Goal: Task Accomplishment & Management: Manage account settings

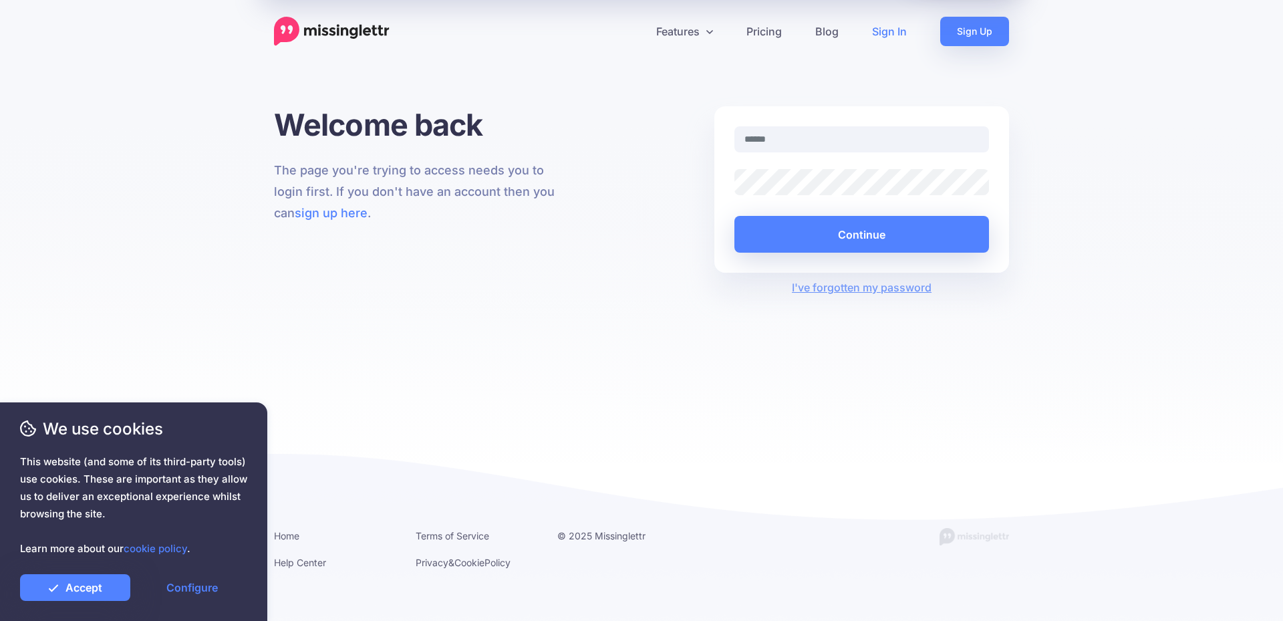
click at [336, 33] on img at bounding box center [332, 31] width 116 height 29
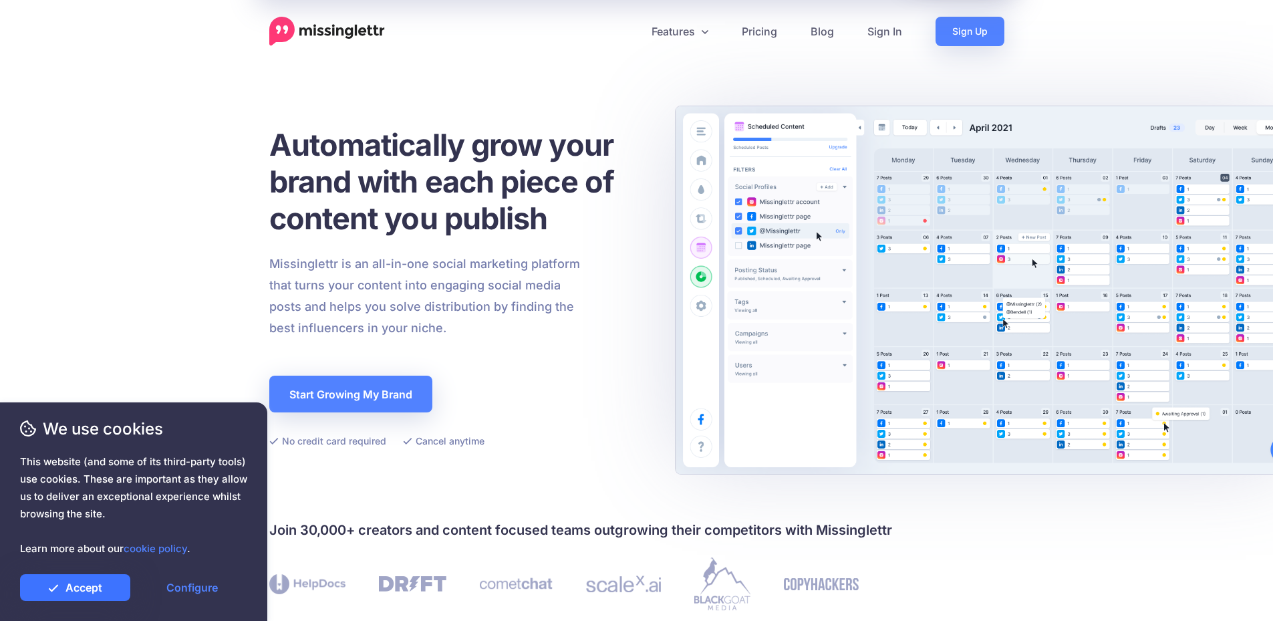
click at [86, 584] on link "Accept" at bounding box center [75, 587] width 110 height 27
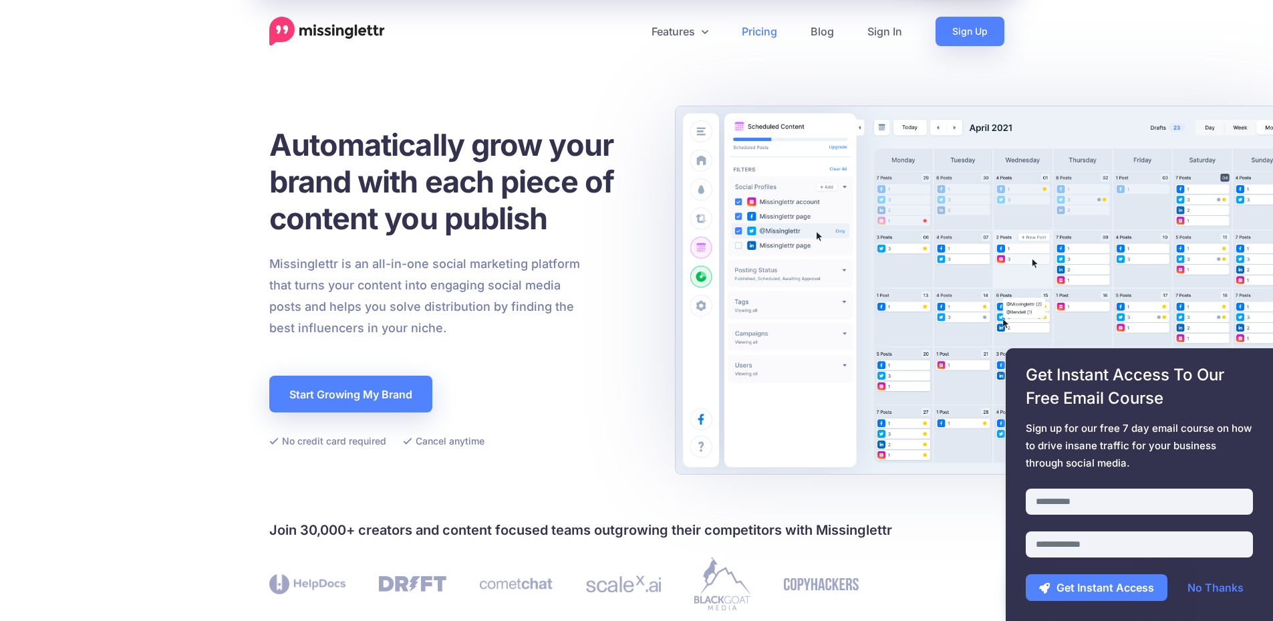
click at [750, 29] on link "Pricing" at bounding box center [759, 31] width 69 height 29
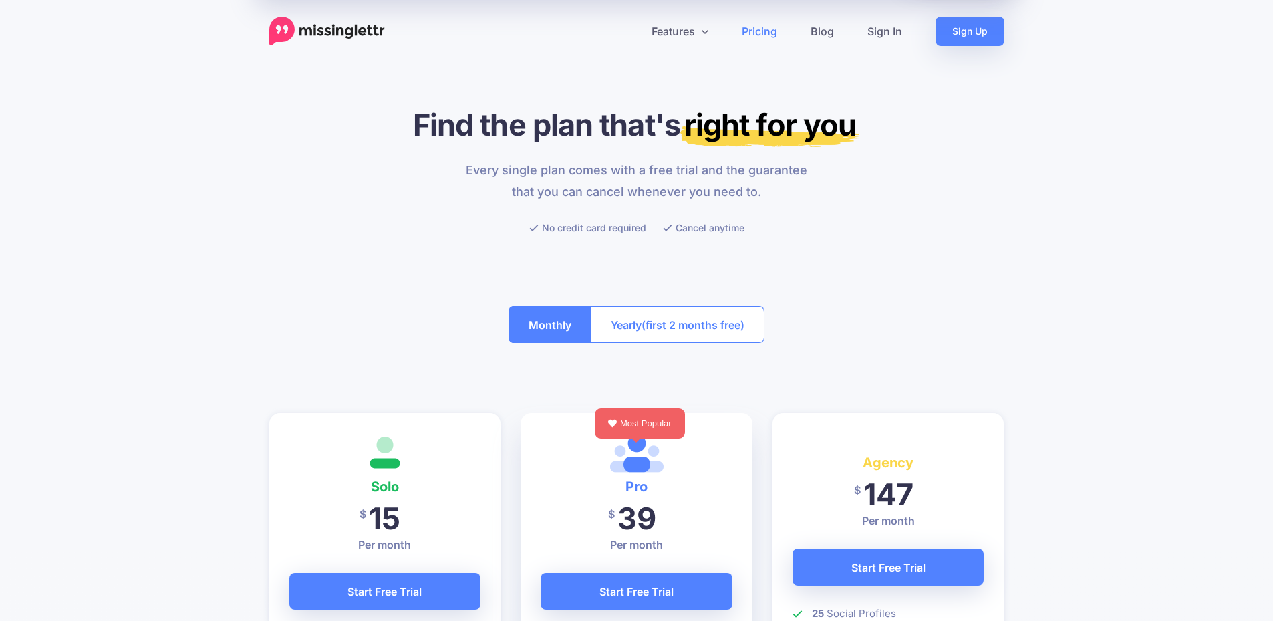
click at [549, 317] on button "Monthly" at bounding box center [549, 324] width 83 height 37
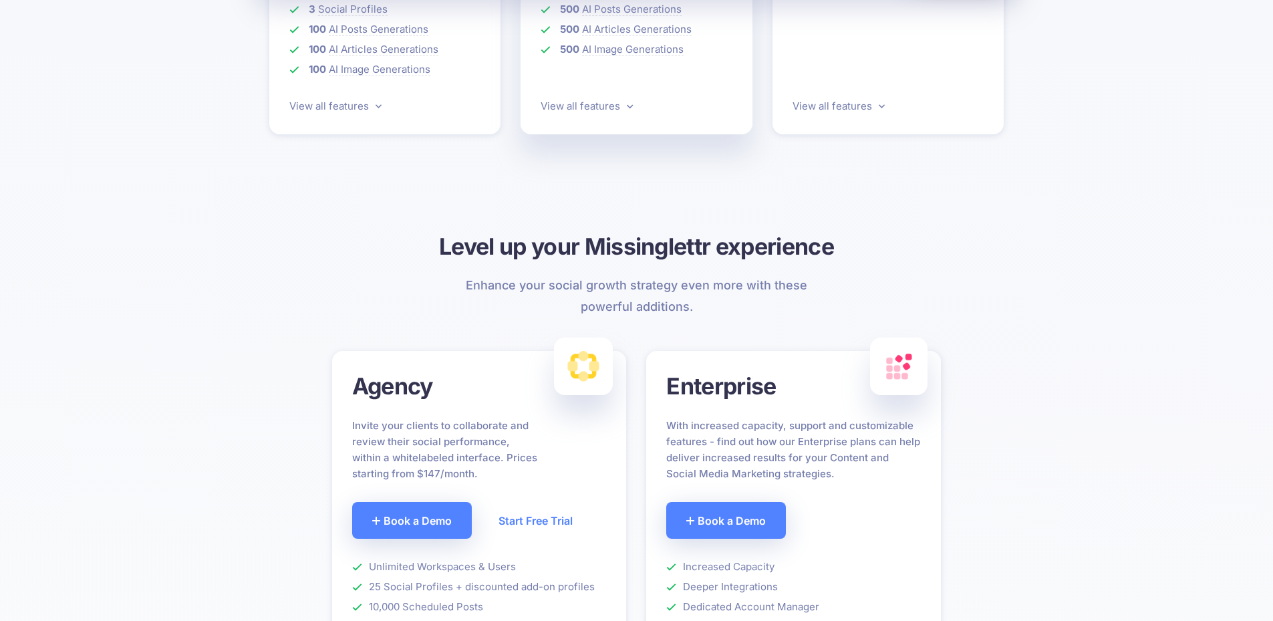
scroll to position [468, 0]
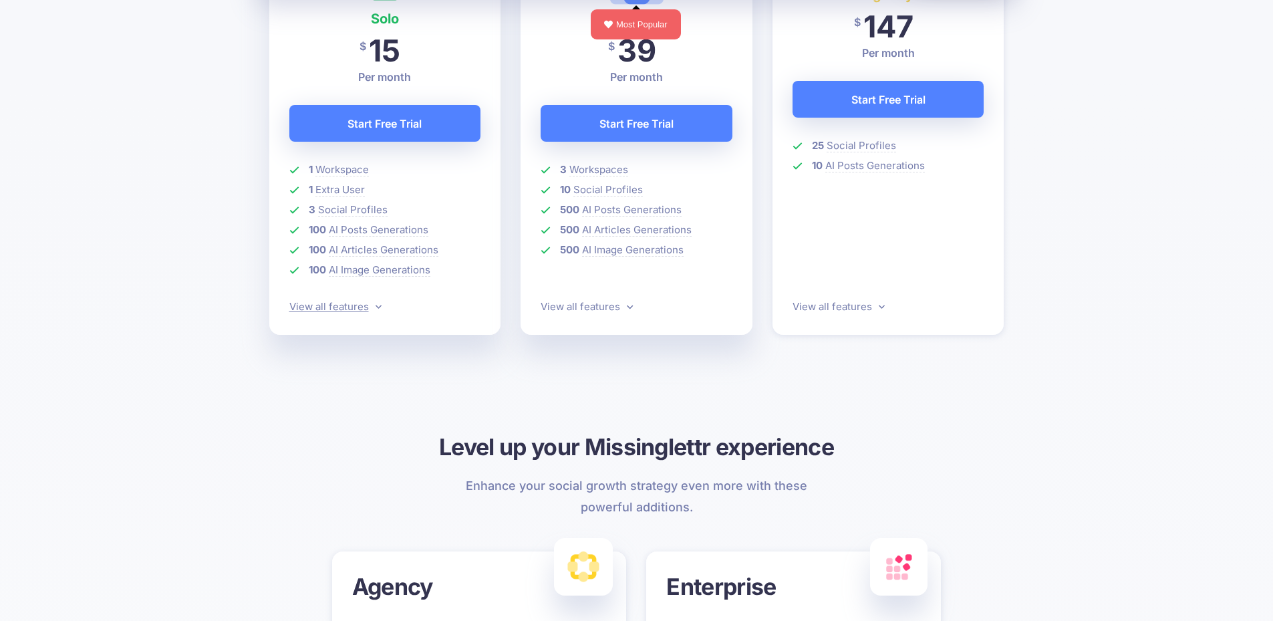
click at [377, 307] on icon at bounding box center [379, 306] width 6 height 10
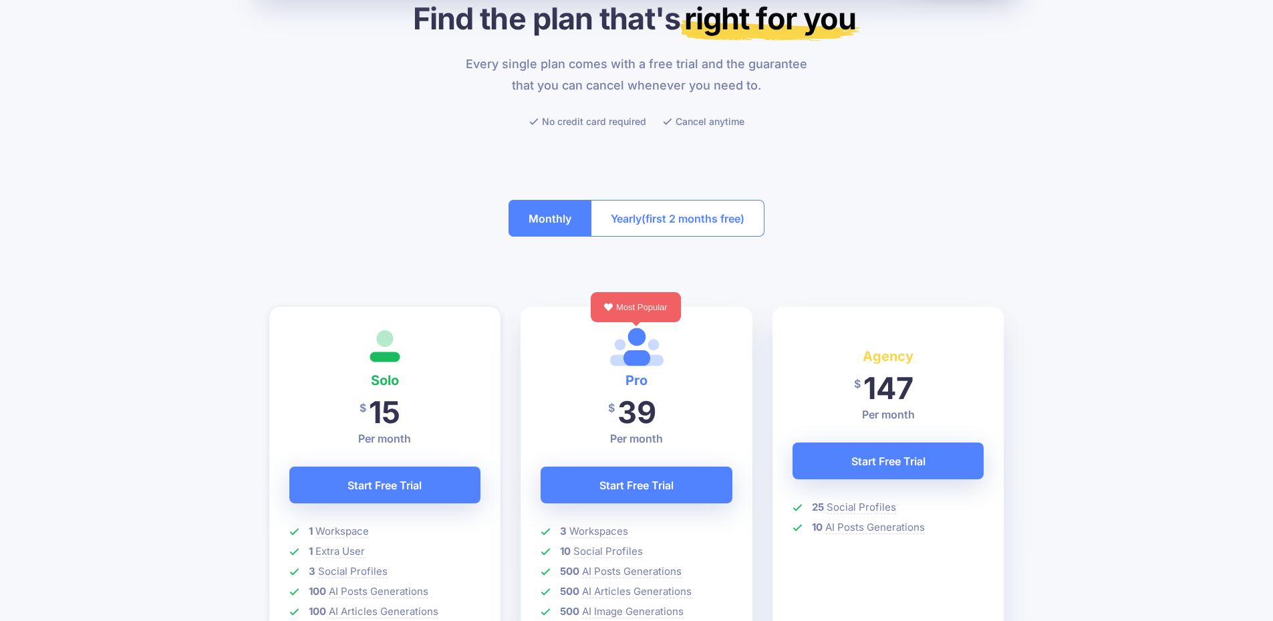
scroll to position [0, 0]
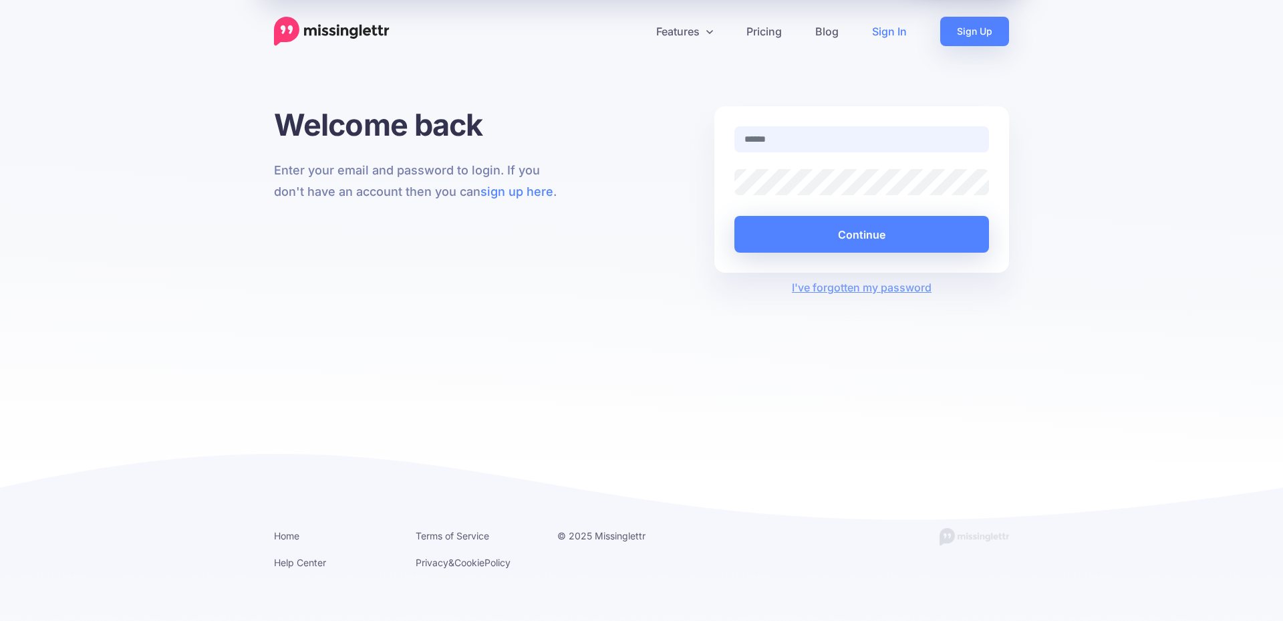
type input "**********"
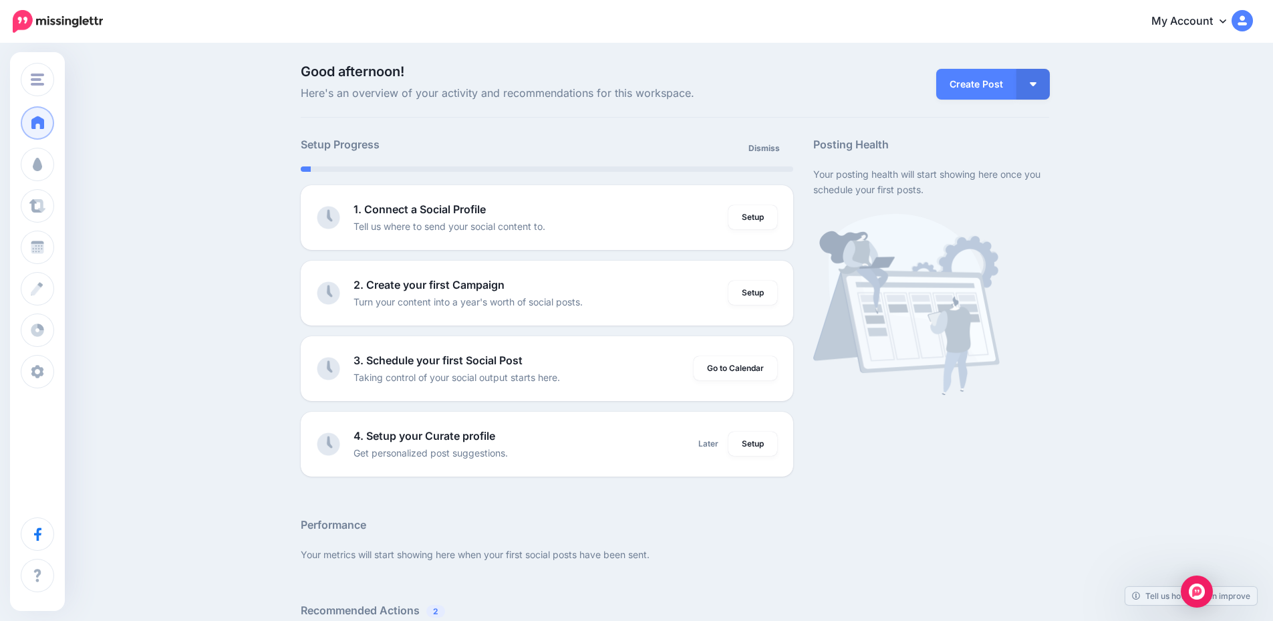
click at [1207, 19] on link "My Account" at bounding box center [1195, 21] width 115 height 33
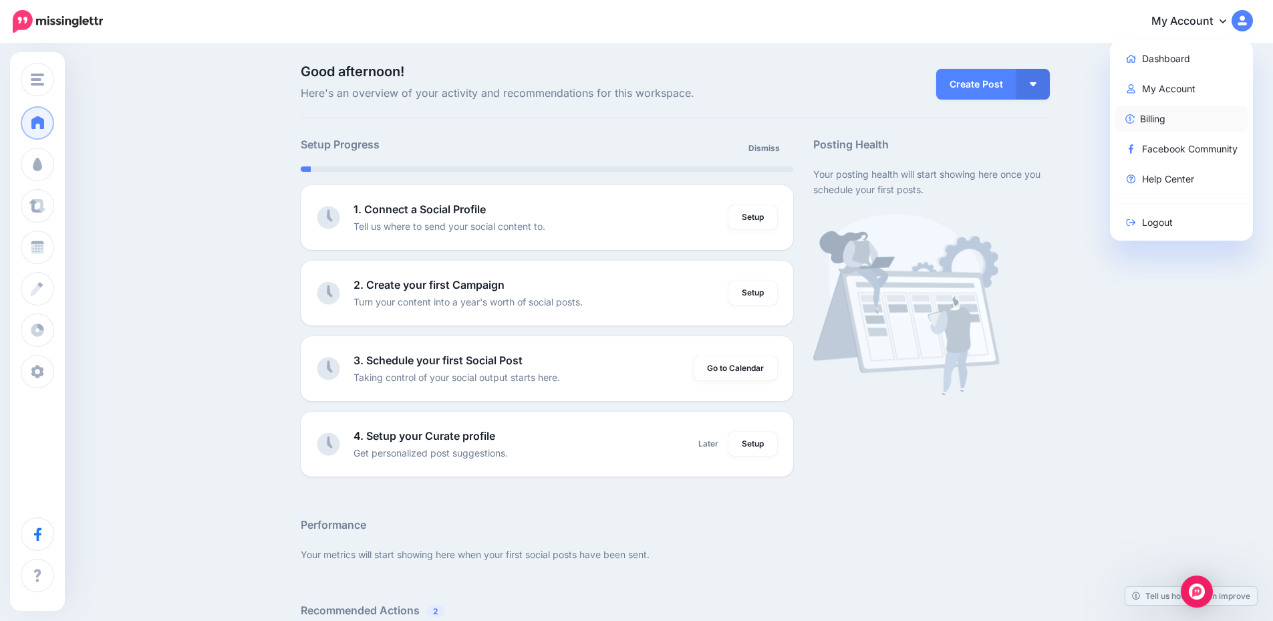
click at [1162, 116] on link "Billing" at bounding box center [1181, 119] width 133 height 26
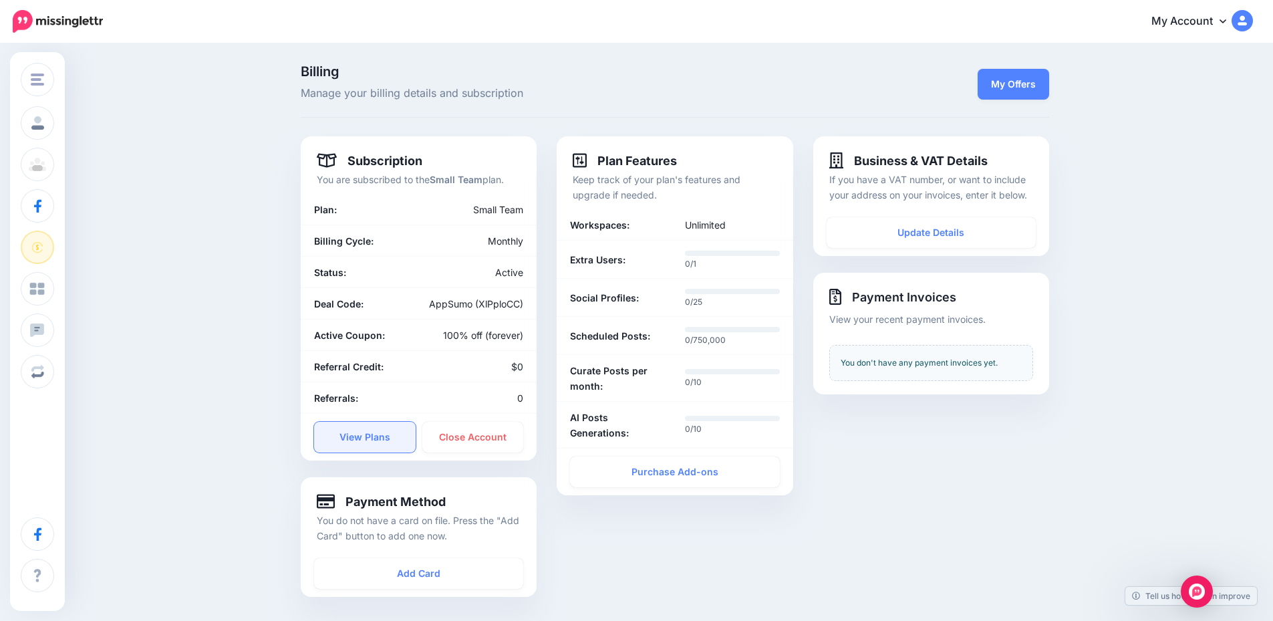
click at [357, 437] on link "View Plans" at bounding box center [365, 437] width 102 height 31
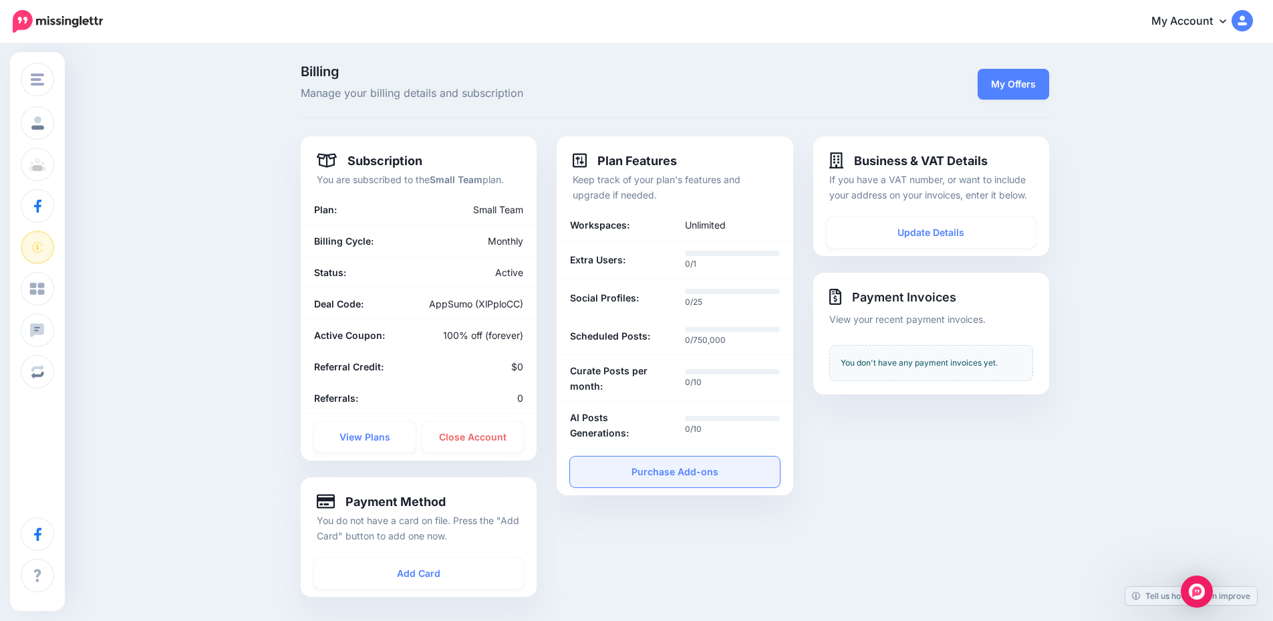
click at [673, 474] on link "Purchase Add-ons" at bounding box center [674, 471] width 209 height 31
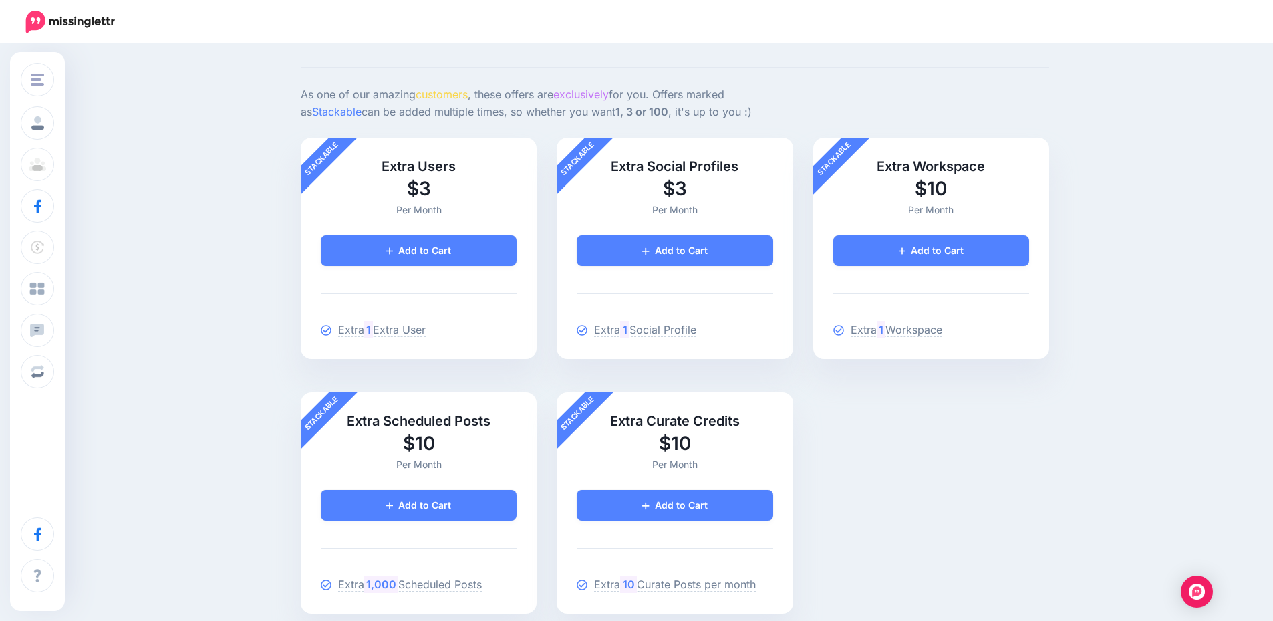
scroll to position [134, 0]
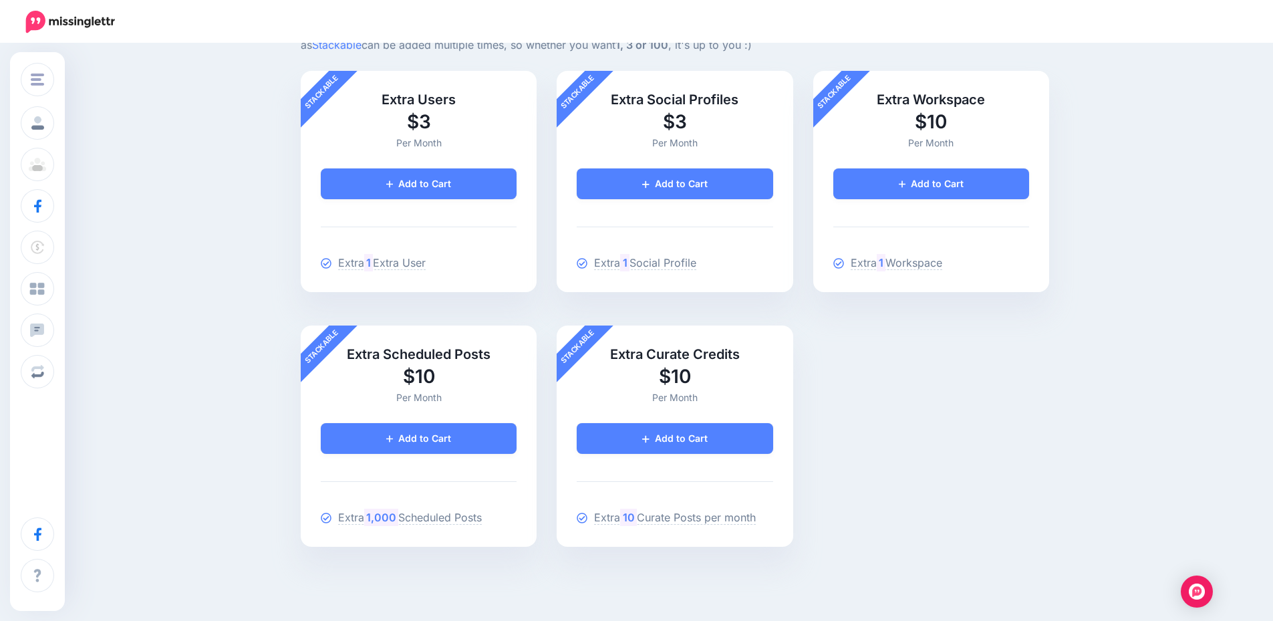
click at [978, 480] on div "Stackable Extra Users $3 Per Month Added Add to Cart Extra 1 Extra User Remove …" at bounding box center [675, 325] width 768 height 509
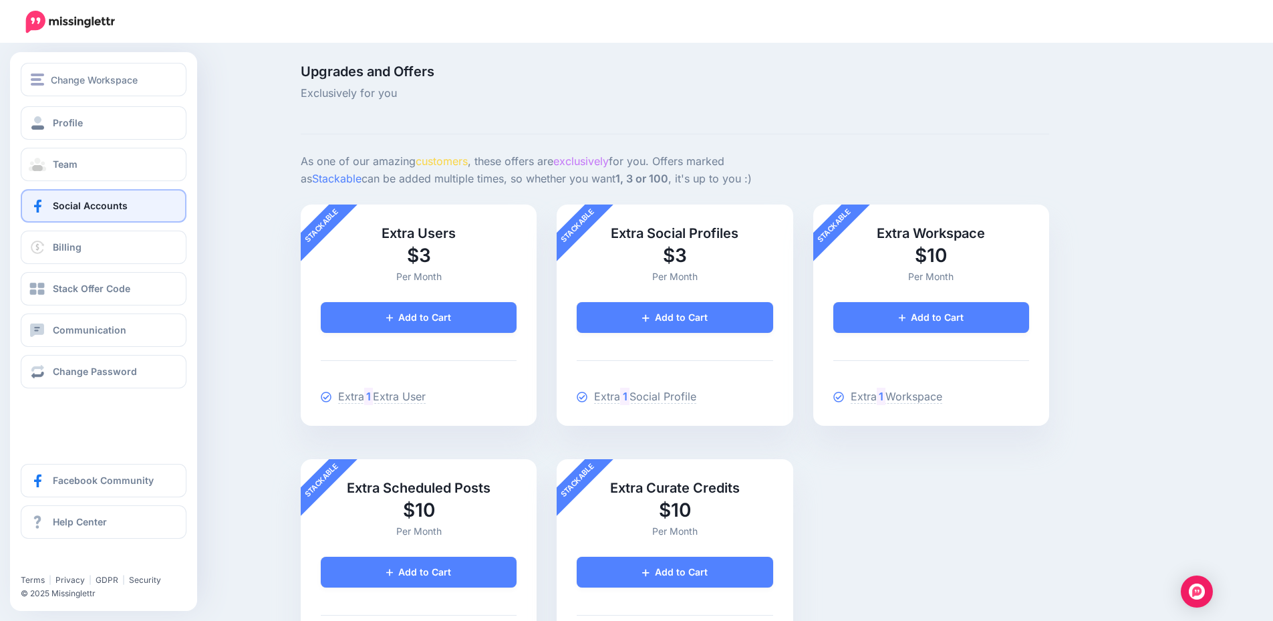
click at [90, 206] on span "Social Accounts" at bounding box center [90, 205] width 75 height 11
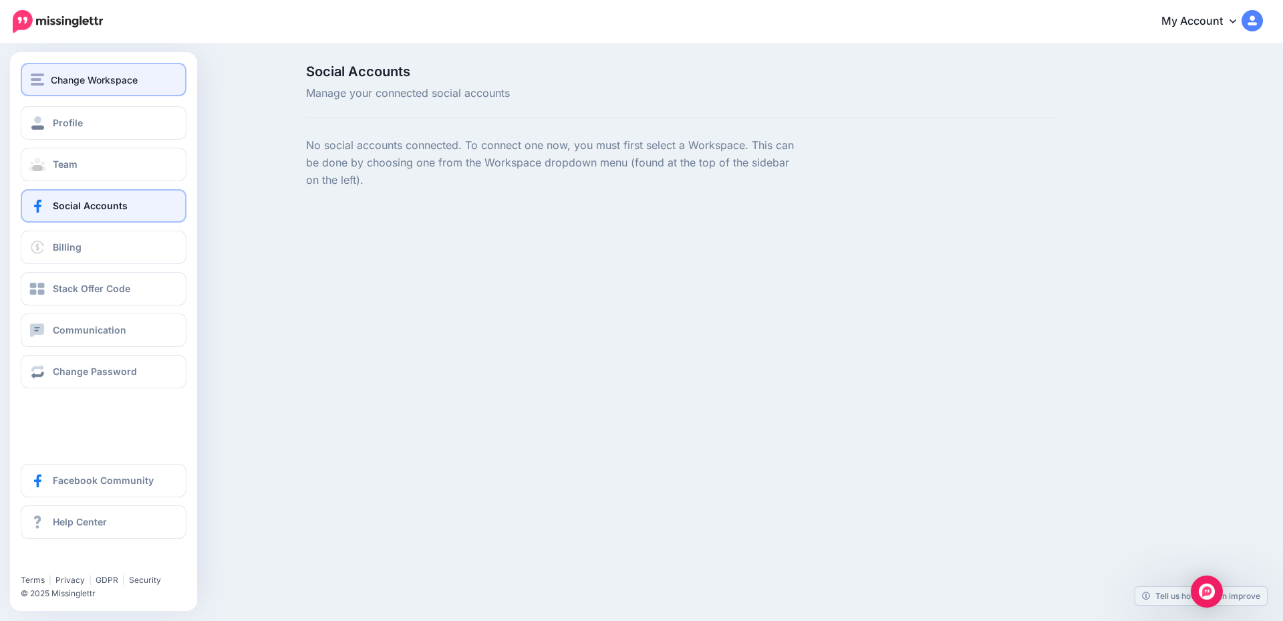
click at [35, 78] on img "button" at bounding box center [37, 79] width 13 height 12
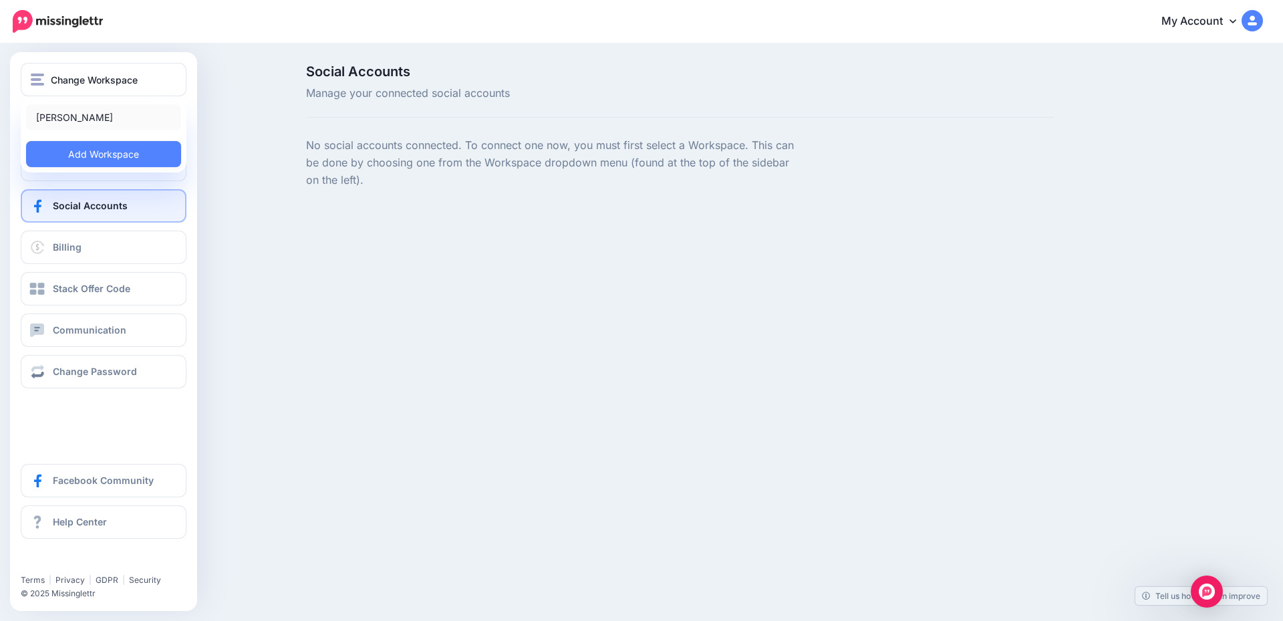
click at [56, 112] on link "[PERSON_NAME]" at bounding box center [103, 117] width 155 height 26
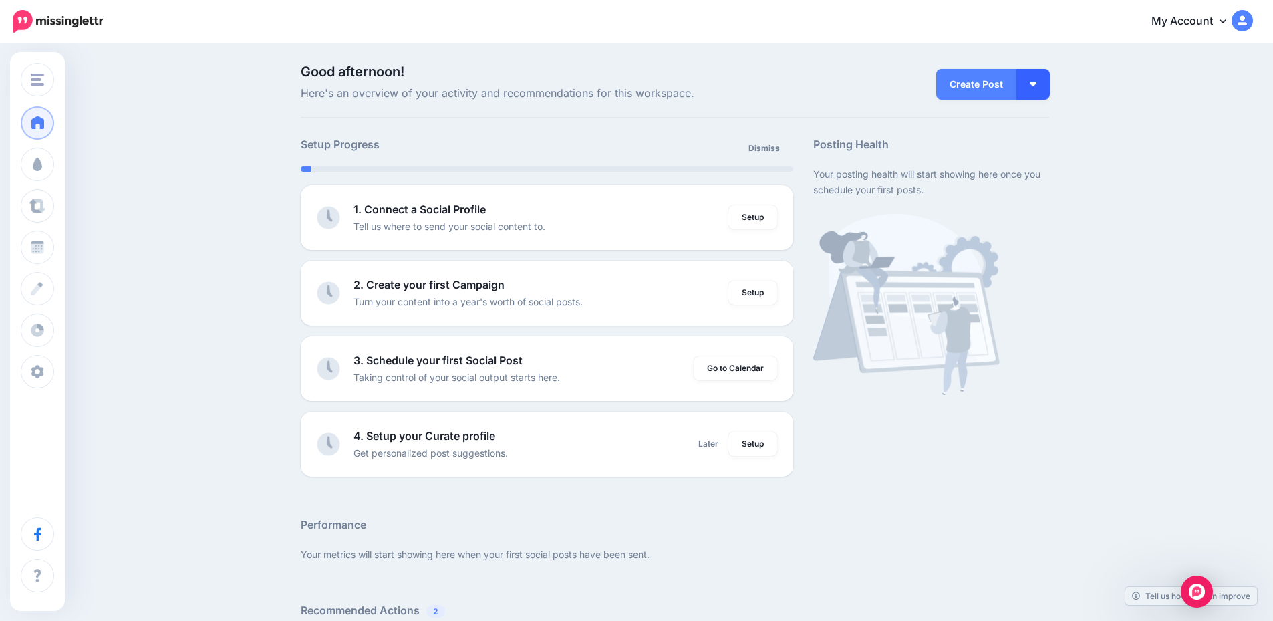
click at [1041, 81] on button "button" at bounding box center [1032, 84] width 33 height 31
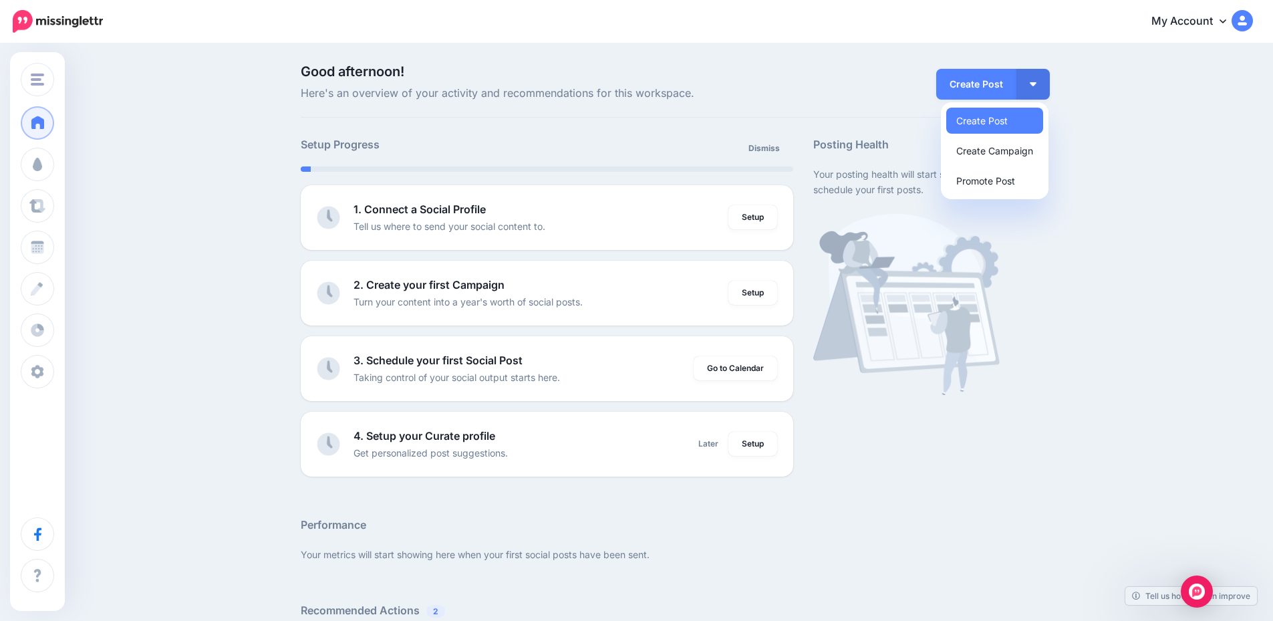
click at [1177, 231] on div "Good afternoon! Here's an overview of your activity and recommendations for thi…" at bounding box center [636, 593] width 1273 height 1096
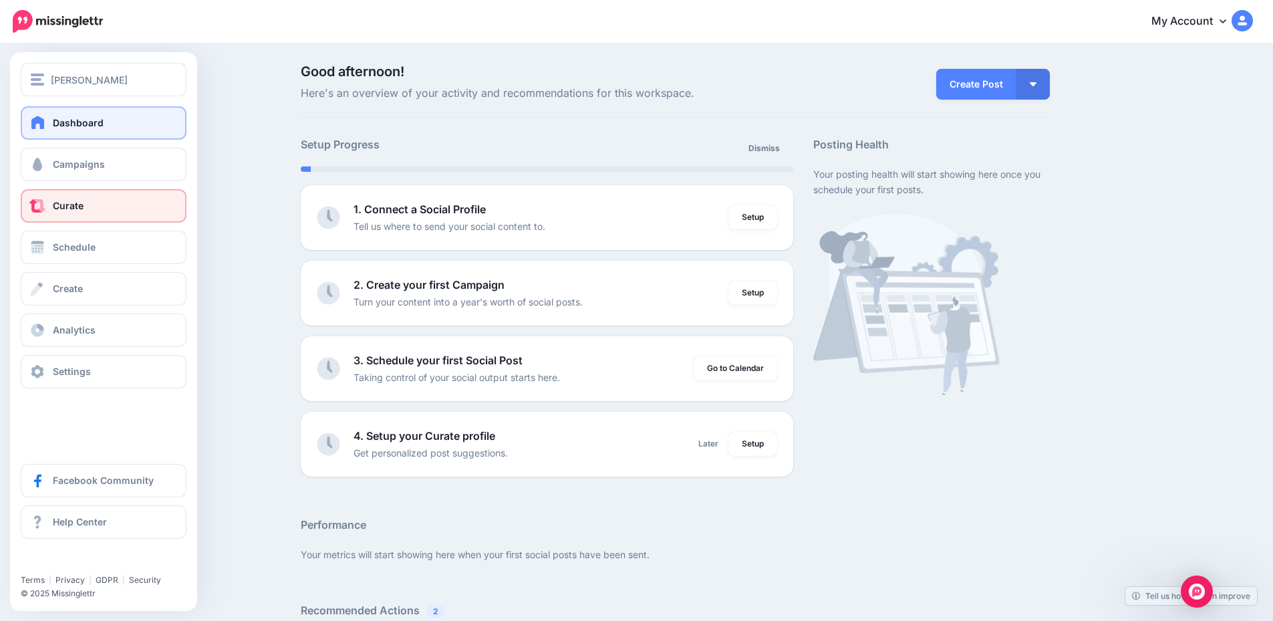
click at [108, 210] on link "Curate" at bounding box center [104, 205] width 166 height 33
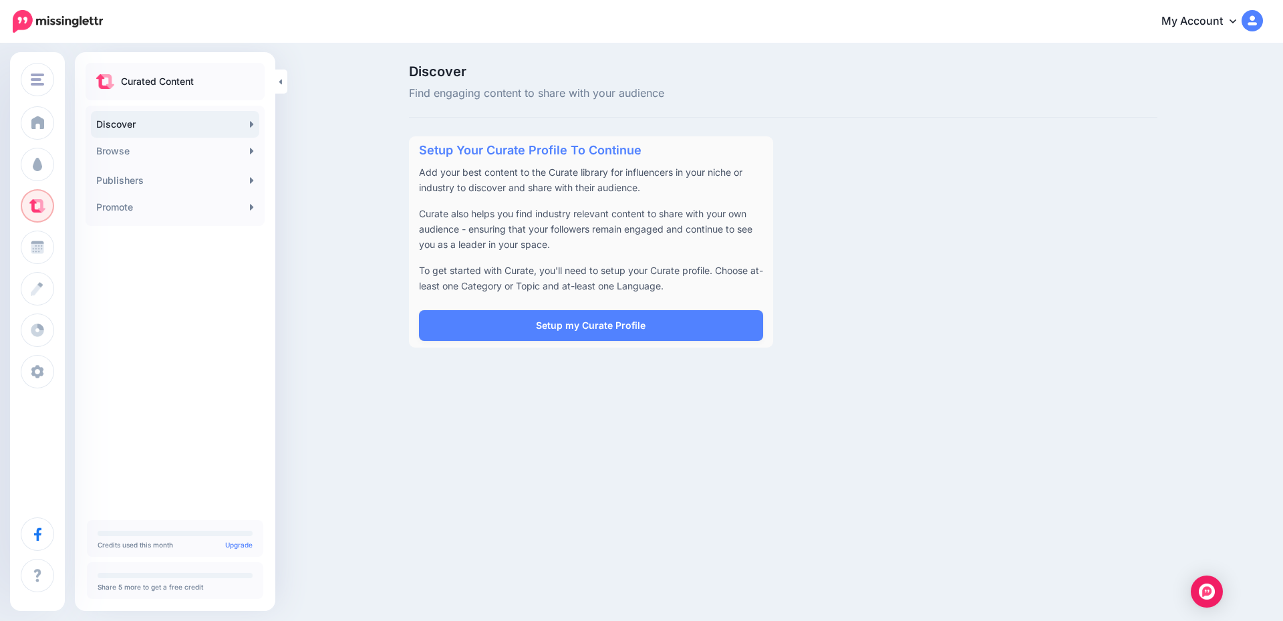
click at [199, 124] on link "Discover" at bounding box center [175, 124] width 168 height 27
click at [191, 152] on link "Browse" at bounding box center [175, 151] width 168 height 27
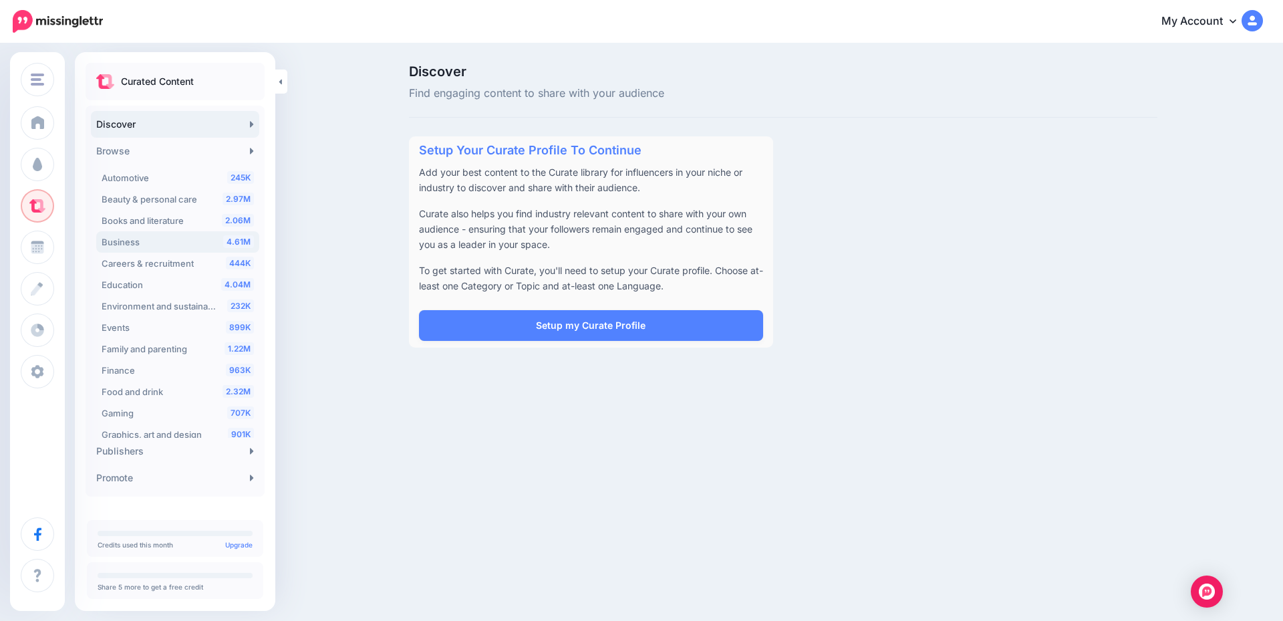
click at [131, 243] on span "Business" at bounding box center [121, 242] width 38 height 11
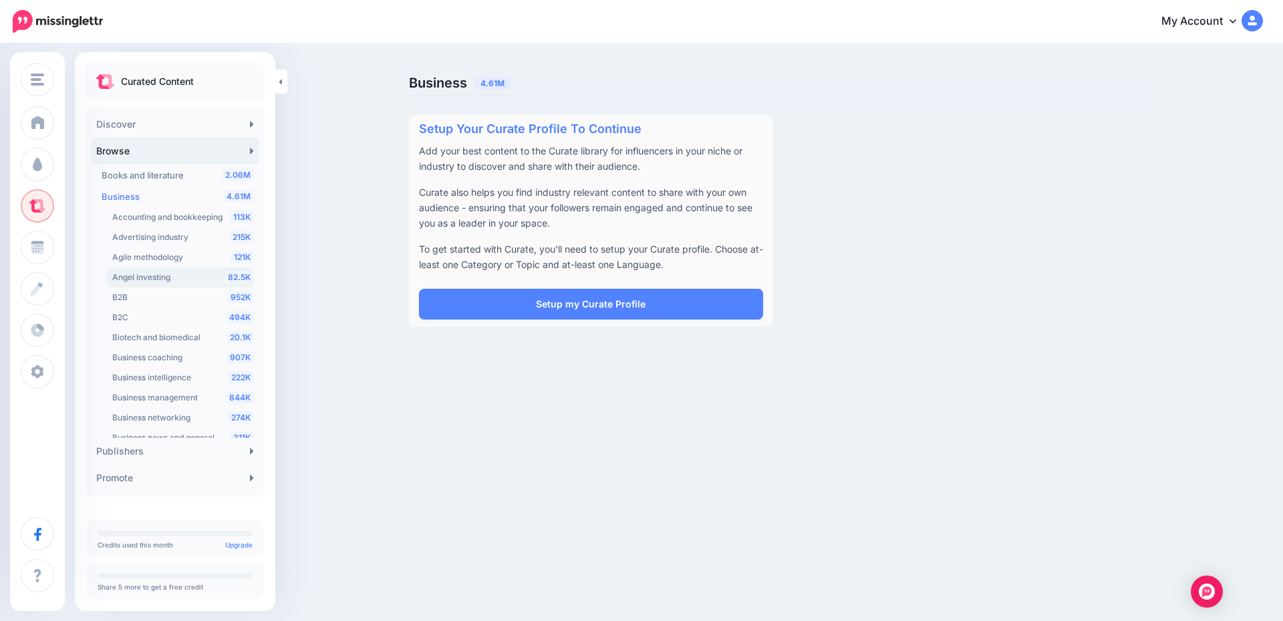
click at [134, 269] on div "82.5K Angel investing" at bounding box center [183, 277] width 142 height 16
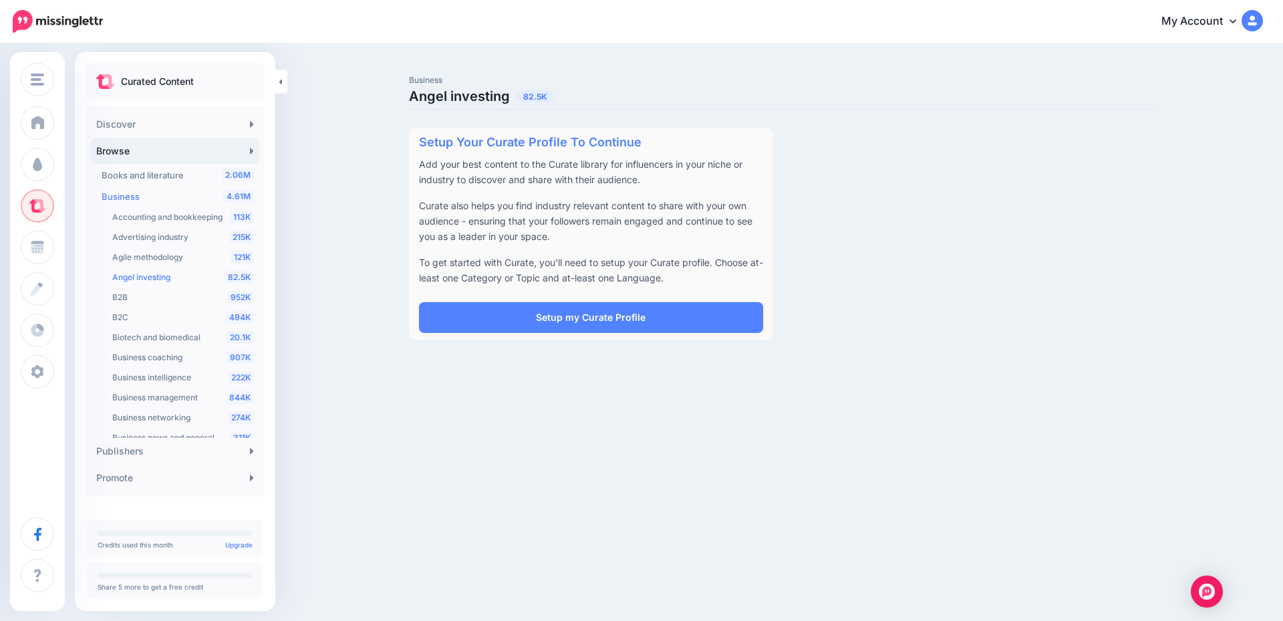
click at [144, 275] on span "Angel investing" at bounding box center [141, 277] width 58 height 10
click at [166, 455] on link "Publishers" at bounding box center [175, 451] width 168 height 27
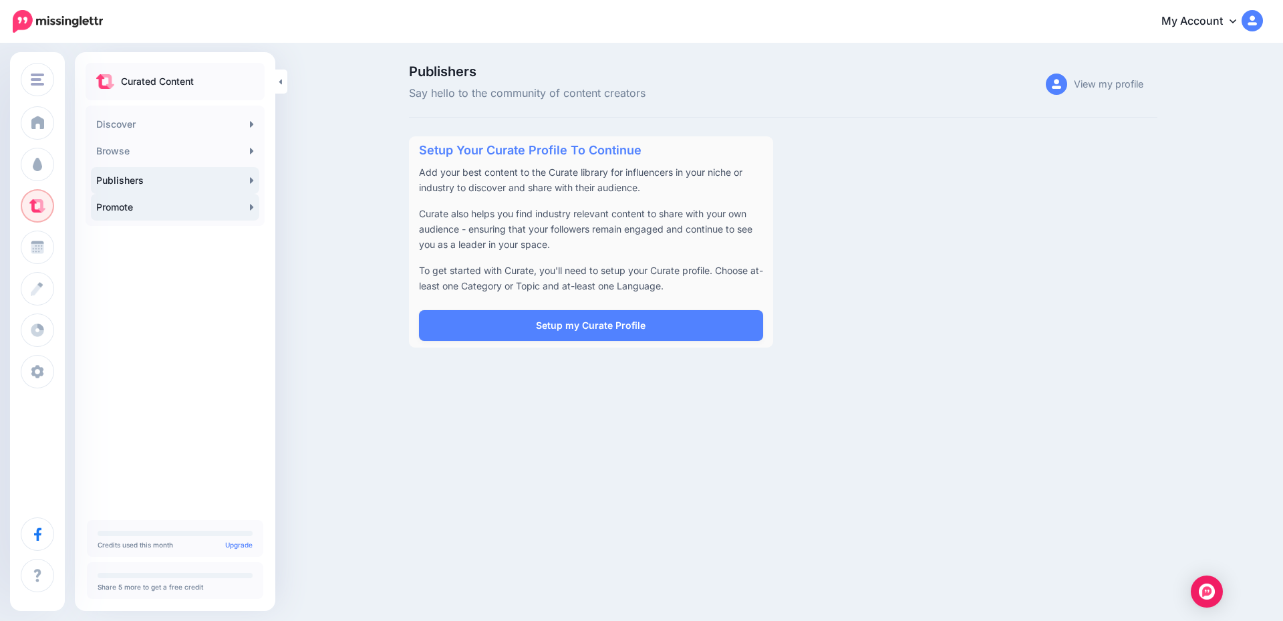
click at [169, 208] on link "Promote" at bounding box center [175, 207] width 168 height 27
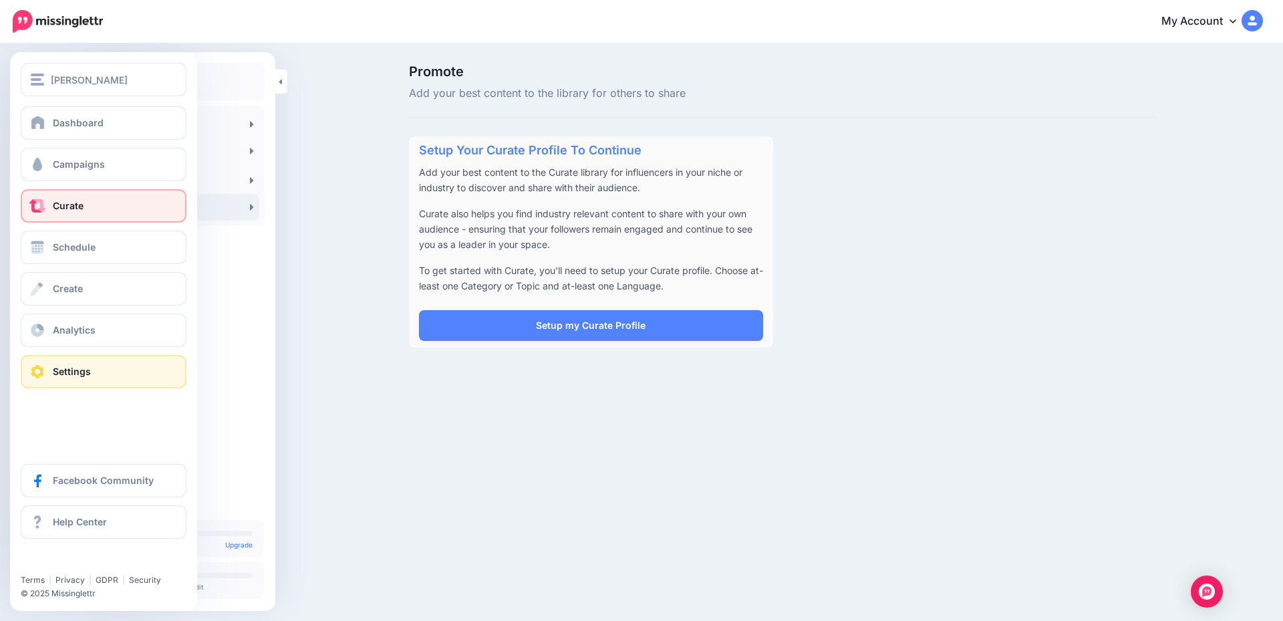
click at [92, 374] on link "Settings" at bounding box center [104, 371] width 166 height 33
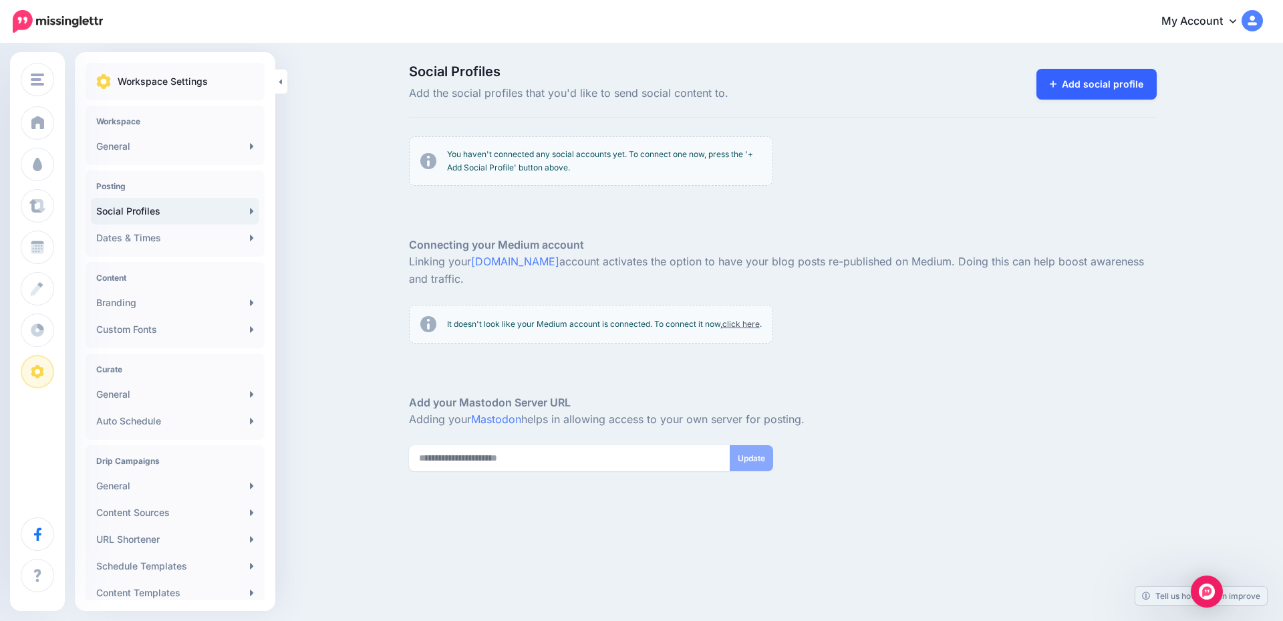
click at [1062, 91] on link "Add social profile" at bounding box center [1096, 84] width 121 height 31
